Goal: Task Accomplishment & Management: Manage account settings

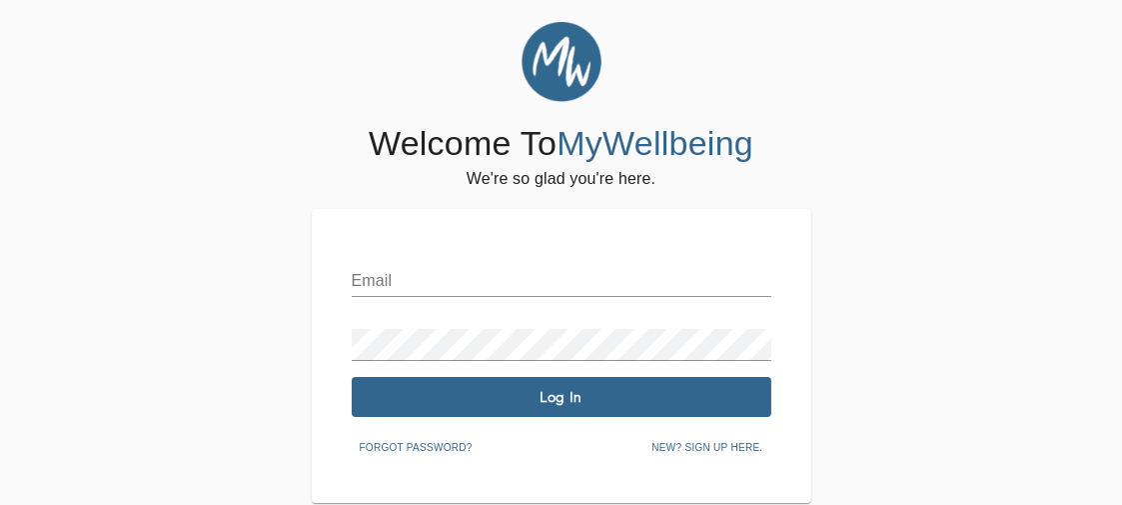
scroll to position [80, 0]
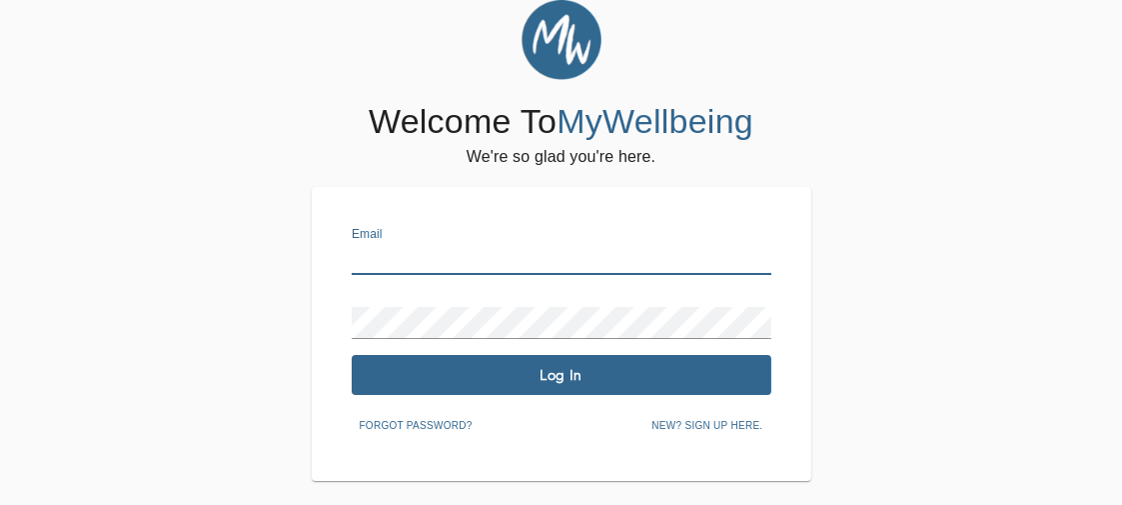
click at [386, 254] on input "text" at bounding box center [562, 259] width 420 height 32
type input "[PERSON_NAME][EMAIL_ADDRESS][DOMAIN_NAME]"
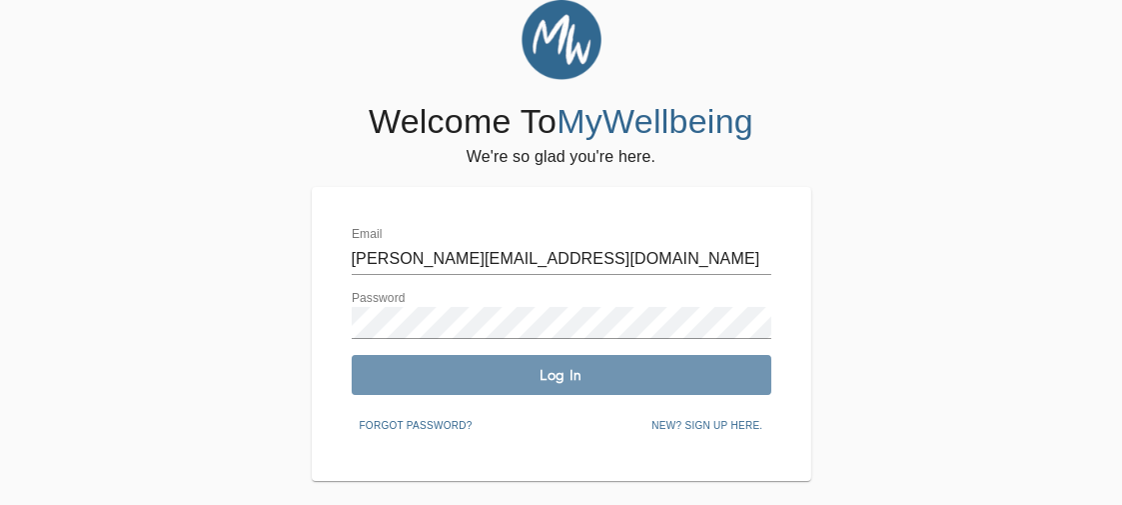
click at [579, 377] on span "Log In" at bounding box center [562, 375] width 404 height 19
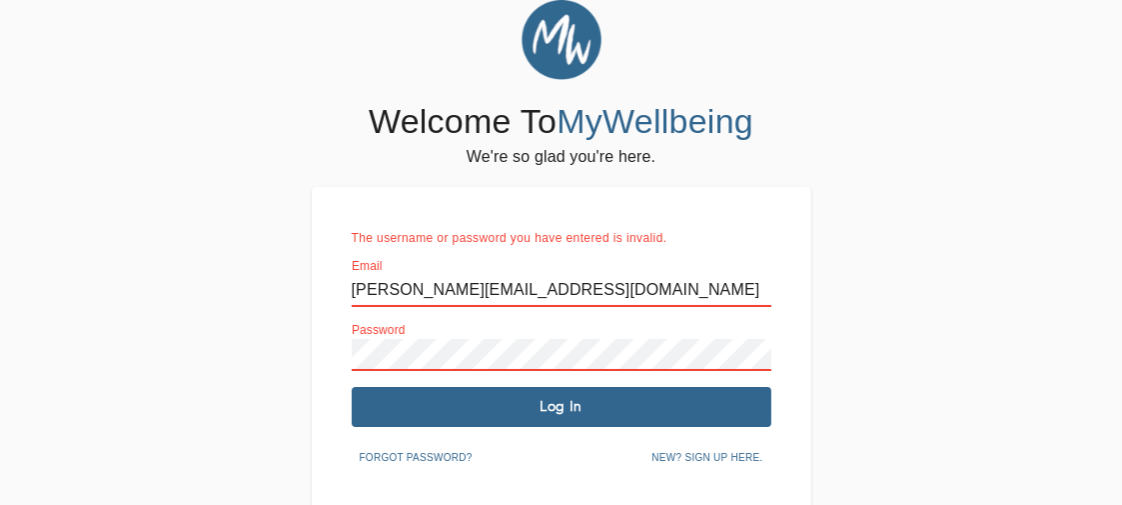
click at [317, 376] on div "The username or password you have entered is invalid. Email [PERSON_NAME][EMAIL…" at bounding box center [562, 349] width 500 height 325
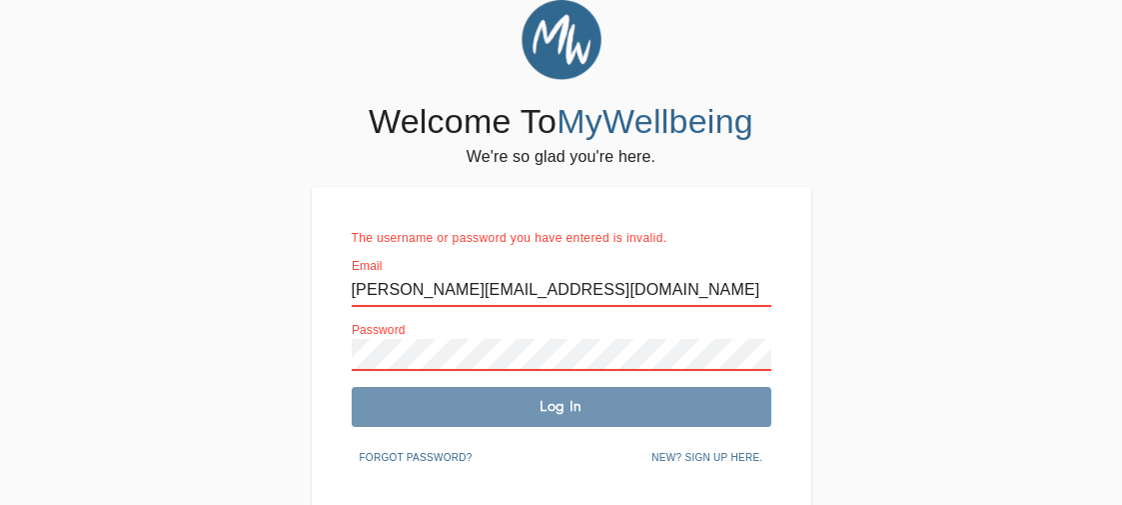
click at [634, 411] on span "Log In" at bounding box center [562, 406] width 404 height 19
click at [577, 403] on span "Log In" at bounding box center [562, 406] width 404 height 19
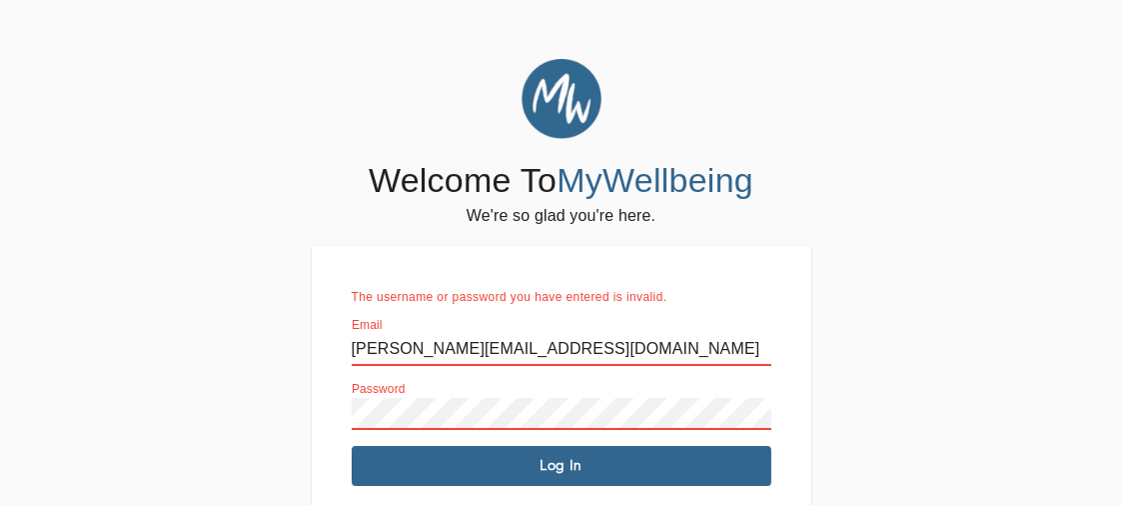
scroll to position [0, 0]
